Goal: Communication & Community: Participate in discussion

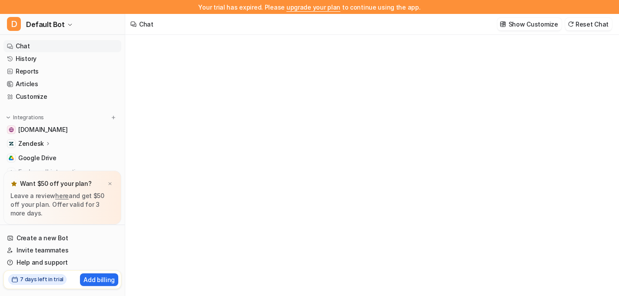
type textarea "**********"
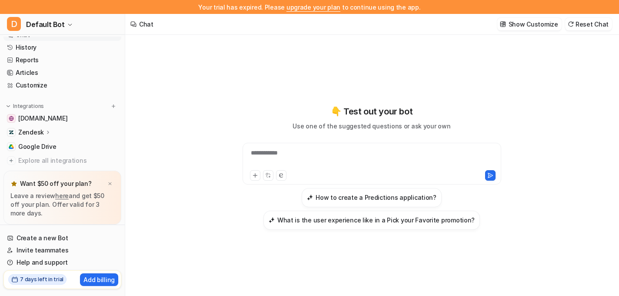
scroll to position [12, 0]
